Goal: Information Seeking & Learning: Check status

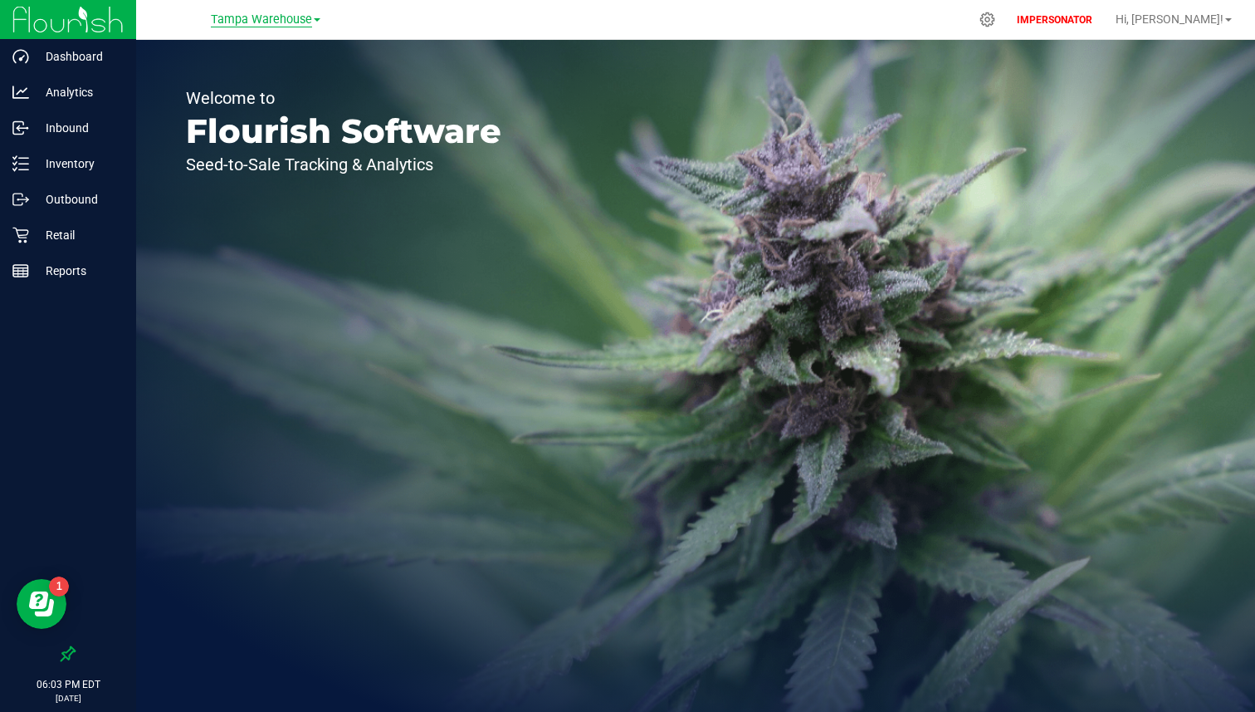
click at [250, 15] on span "Tampa Warehouse" at bounding box center [261, 19] width 101 height 15
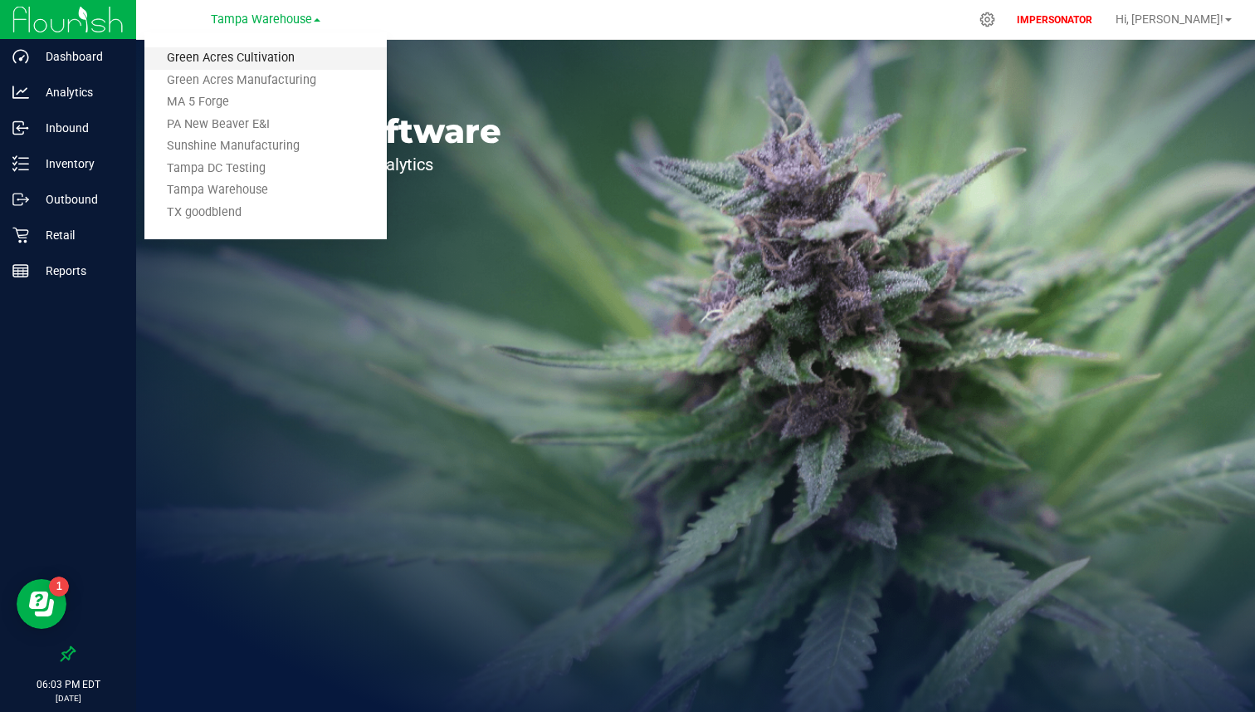
click at [252, 54] on link "Green Acres Cultivation" at bounding box center [265, 58] width 242 height 22
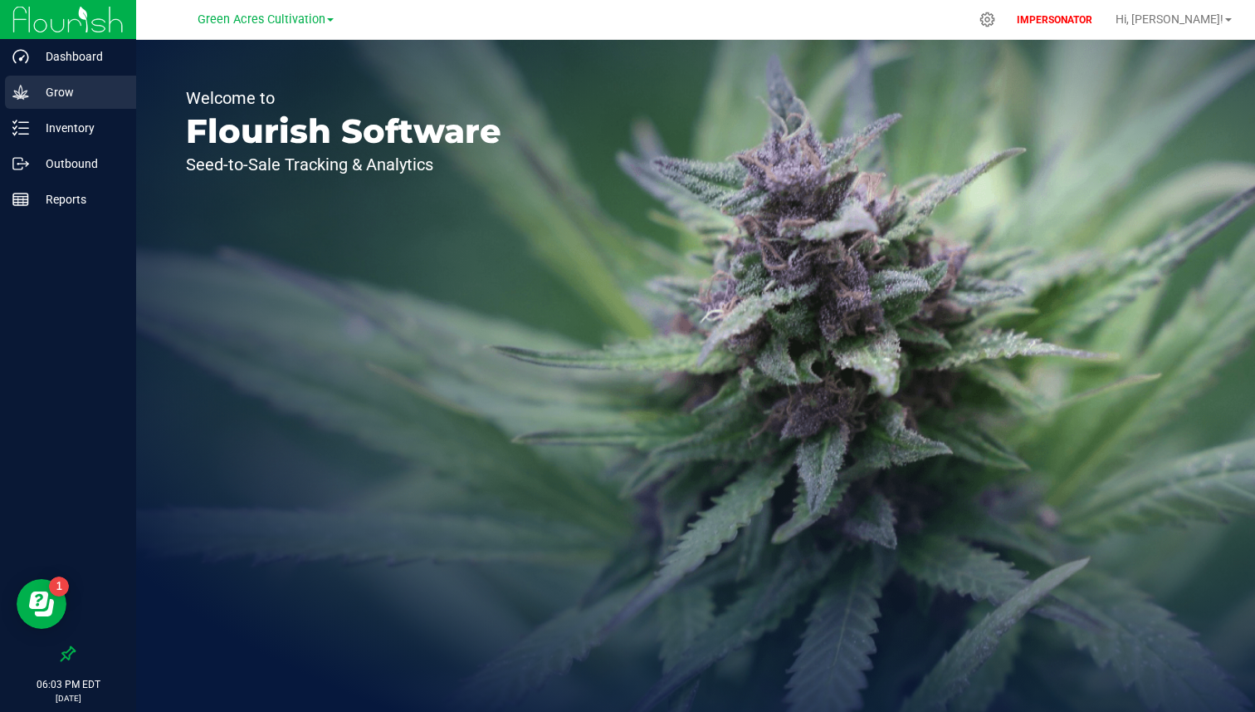
click at [99, 105] on div "Grow" at bounding box center [70, 92] width 131 height 33
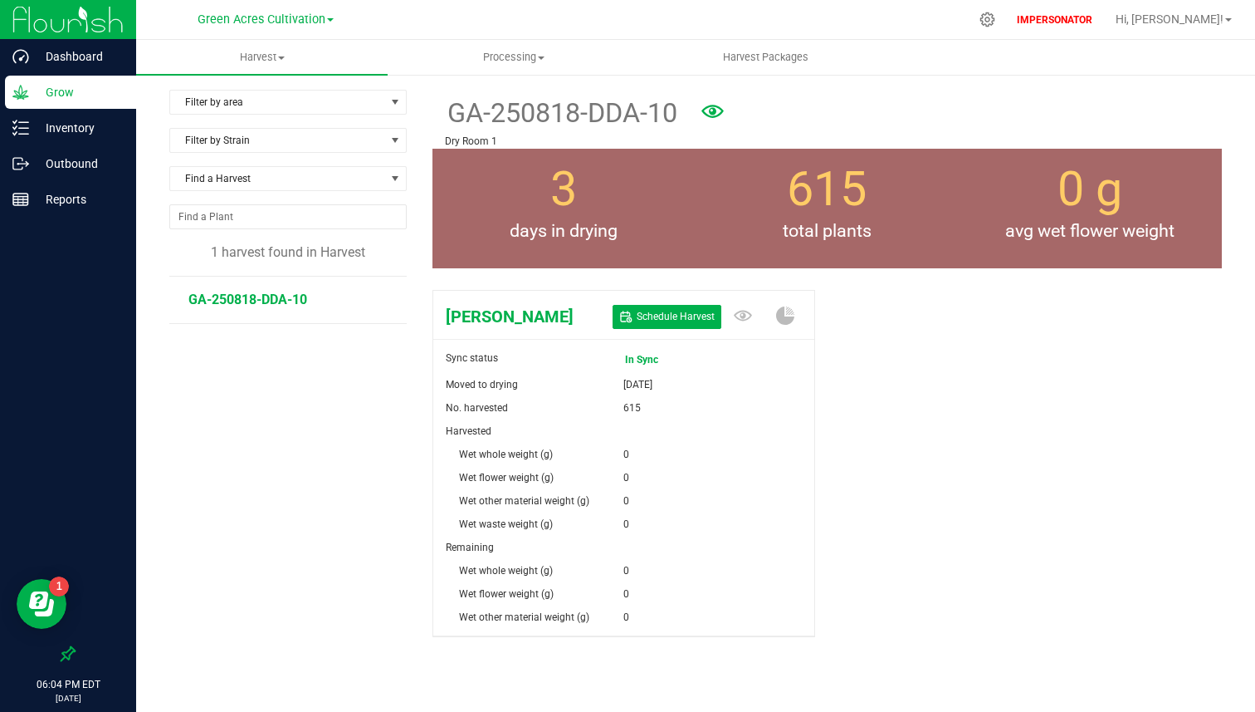
drag, startPoint x: 457, startPoint y: 116, endPoint x: 658, endPoint y: 108, distance: 201.9
click at [658, 108] on span "GA-250818-DDA-10" at bounding box center [561, 113] width 232 height 41
click at [641, 203] on div "3 days in drying" at bounding box center [564, 209] width 263 height 120
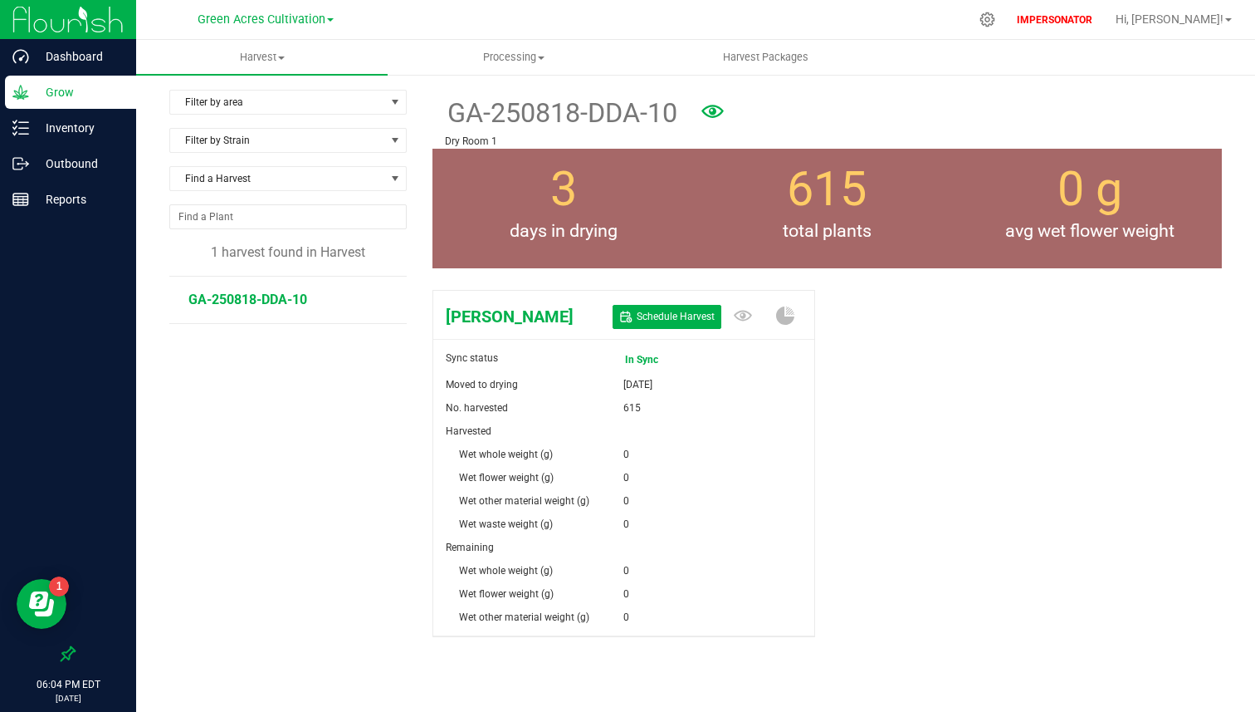
click at [642, 359] on span "In Sync" at bounding box center [658, 359] width 66 height 23
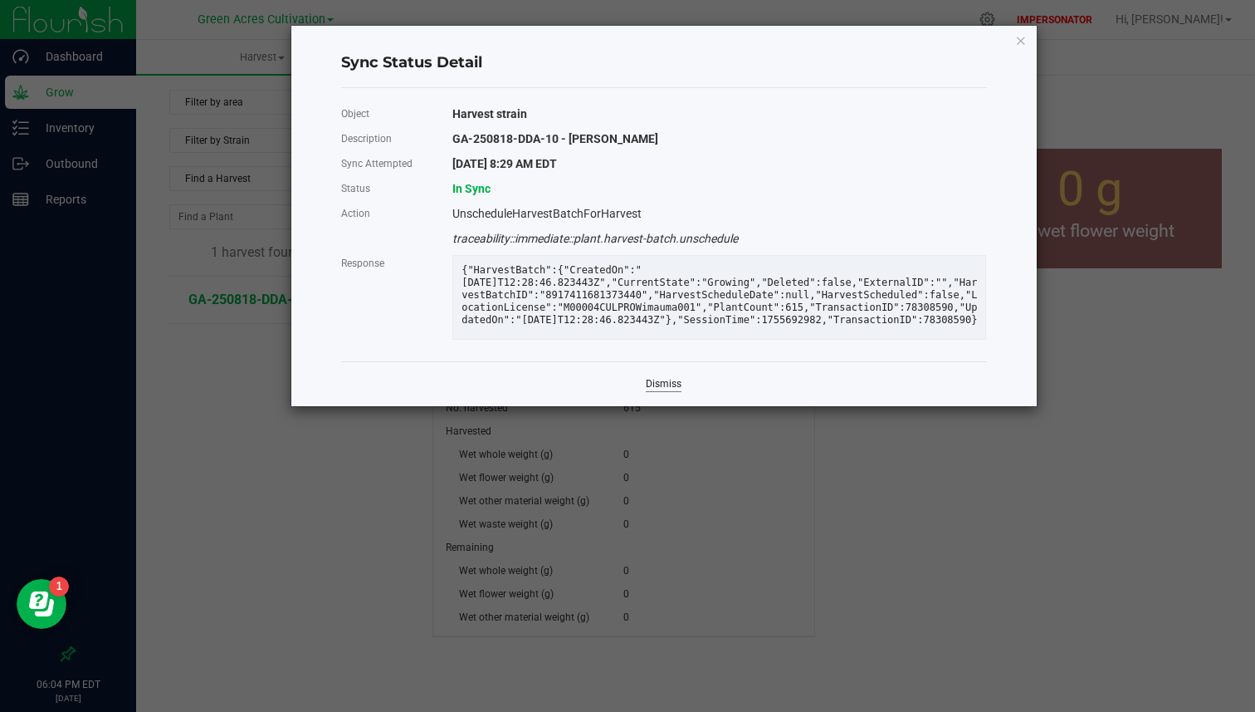
click at [659, 384] on link "Dismiss" at bounding box center [664, 384] width 36 height 14
